Goal: Entertainment & Leisure: Consume media (video, audio)

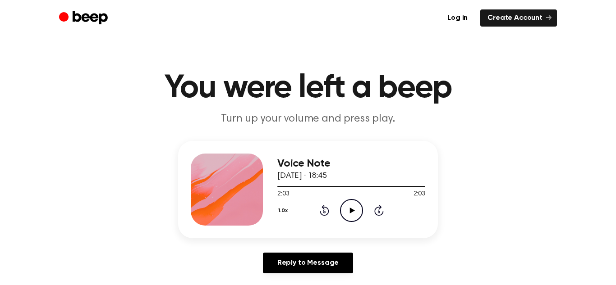
click at [352, 214] on icon "Play Audio" at bounding box center [351, 210] width 23 height 23
click at [345, 213] on icon "Play Audio" at bounding box center [351, 210] width 23 height 23
click at [355, 207] on icon "Play Audio" at bounding box center [351, 210] width 23 height 23
